Goal: Task Accomplishment & Management: Complete application form

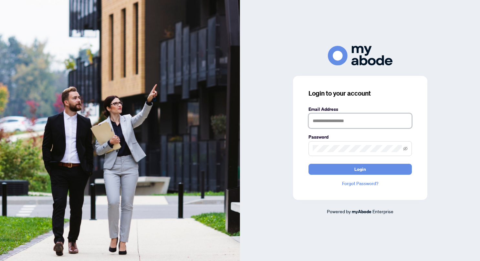
click at [328, 123] on input "text" at bounding box center [359, 120] width 103 height 15
type input "**********"
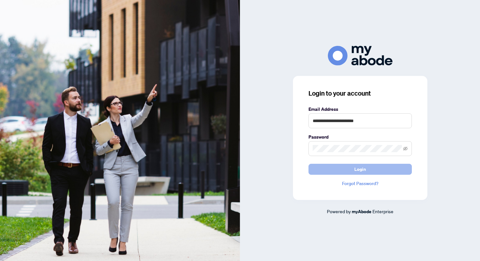
click at [350, 169] on button "Login" at bounding box center [359, 169] width 103 height 11
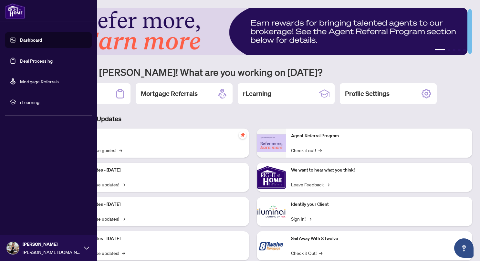
click at [42, 60] on link "Deal Processing" at bounding box center [36, 61] width 33 height 6
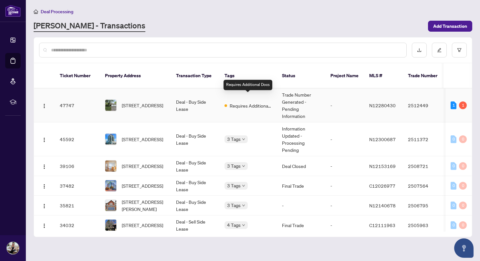
click at [246, 102] on span "Requires Additional Docs" at bounding box center [251, 105] width 42 height 7
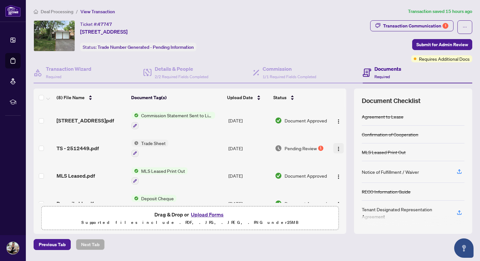
click at [336, 146] on img "button" at bounding box center [338, 148] width 5 height 5
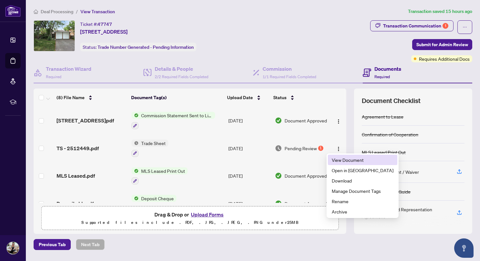
click at [343, 160] on span "View Document" at bounding box center [363, 159] width 62 height 7
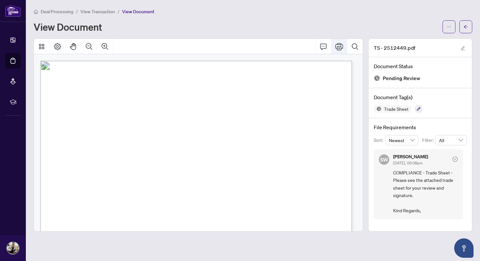
click at [339, 48] on icon "Print" at bounding box center [339, 46] width 8 height 7
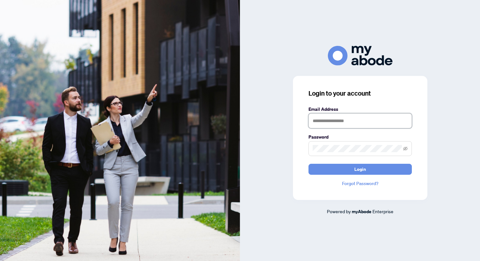
click at [313, 120] on input "text" at bounding box center [359, 120] width 103 height 15
type input "**********"
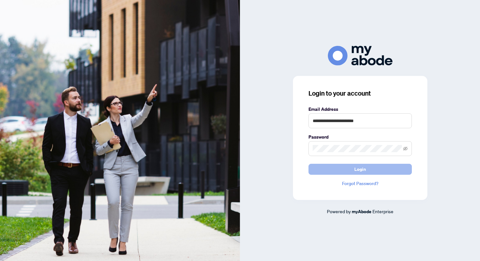
click at [362, 167] on span "Login" at bounding box center [360, 169] width 12 height 10
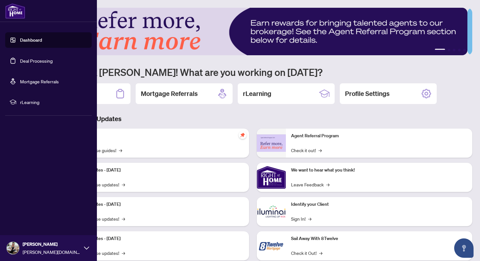
click at [30, 60] on link "Deal Processing" at bounding box center [36, 61] width 33 height 6
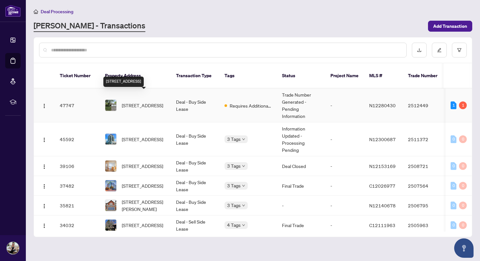
click at [149, 102] on span "[STREET_ADDRESS]" at bounding box center [142, 105] width 41 height 7
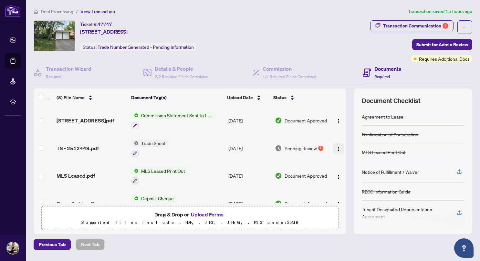
click at [336, 147] on img "button" at bounding box center [338, 148] width 5 height 5
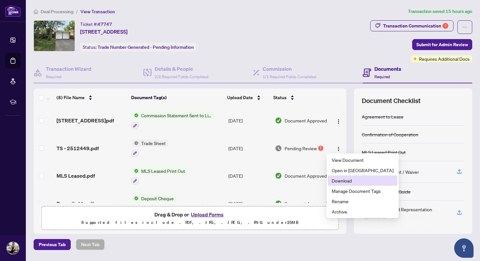
click at [346, 180] on span "Download" at bounding box center [363, 180] width 62 height 7
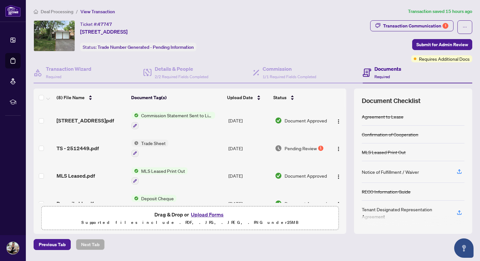
click at [205, 213] on button "Upload Forms" at bounding box center [207, 214] width 37 height 8
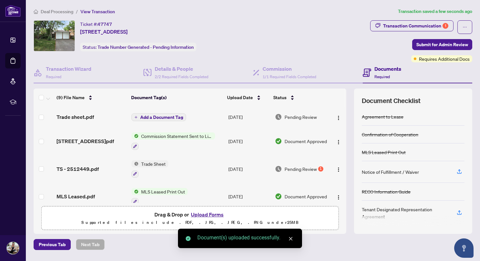
click at [167, 115] on span "Add a Document Tag" at bounding box center [161, 117] width 43 height 5
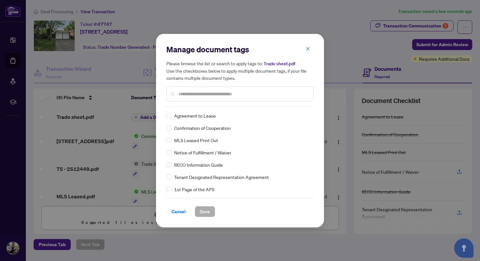
click at [208, 96] on input "text" at bounding box center [243, 93] width 130 height 7
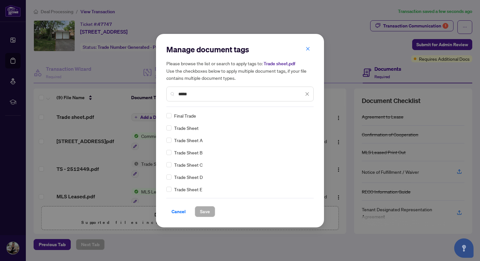
type input "*****"
click at [207, 211] on span "Save" at bounding box center [205, 211] width 10 height 10
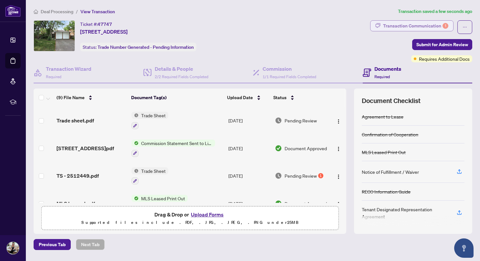
click at [411, 24] on div "Transaction Communication 1" at bounding box center [415, 26] width 65 height 10
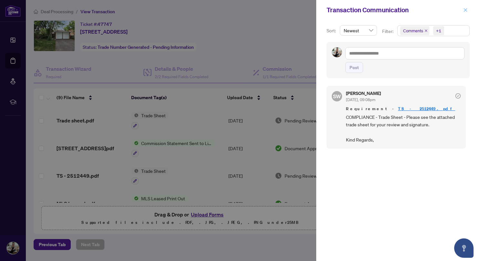
click at [464, 9] on icon "close" at bounding box center [465, 10] width 5 height 5
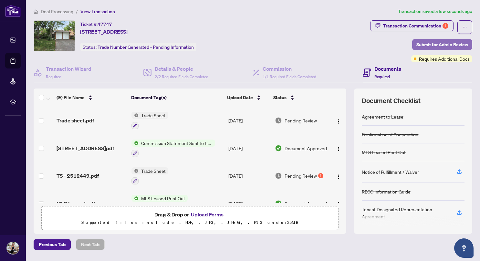
click at [433, 45] on span "Submit for Admin Review" at bounding box center [442, 44] width 52 height 10
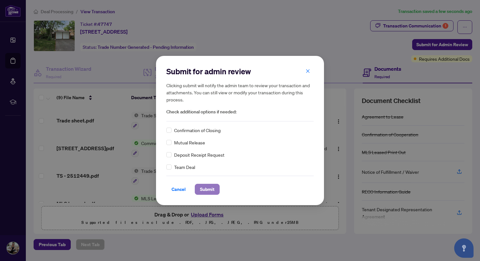
click at [209, 190] on span "Submit" at bounding box center [207, 189] width 15 height 10
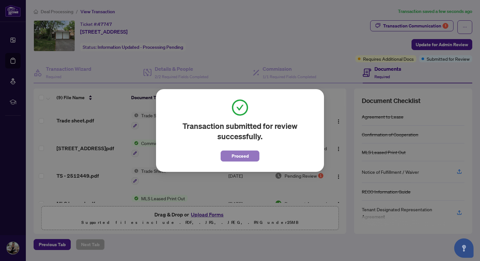
click at [238, 157] on span "Proceed" at bounding box center [240, 156] width 17 height 10
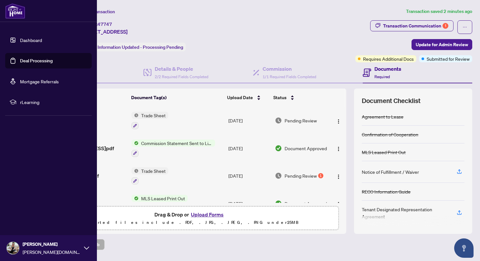
click at [37, 61] on link "Deal Processing" at bounding box center [36, 61] width 33 height 6
